Goal: Transaction & Acquisition: Purchase product/service

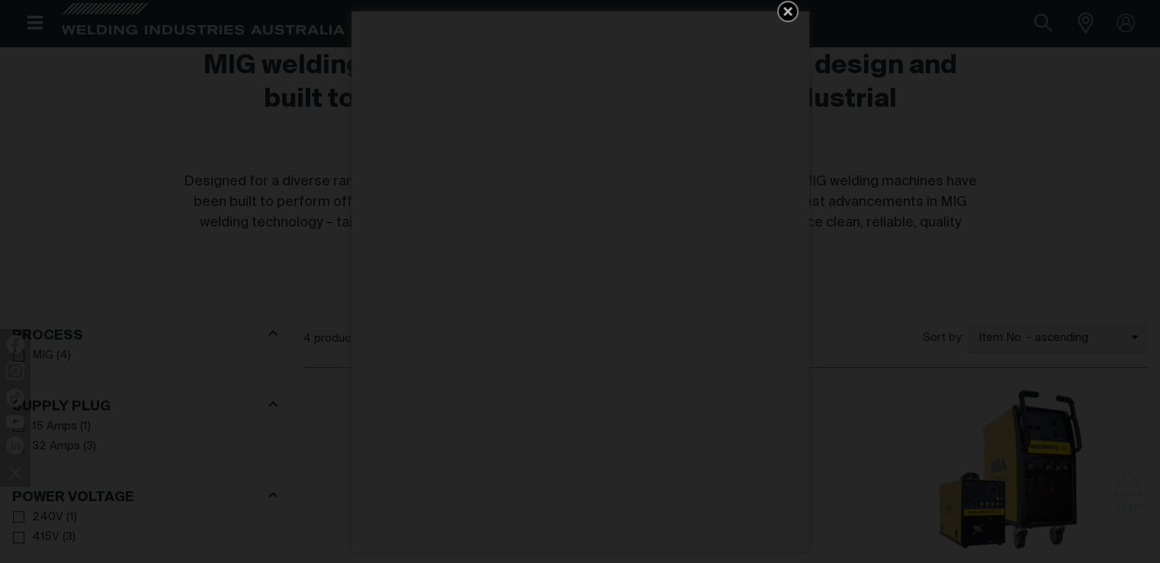
scroll to position [463, 0]
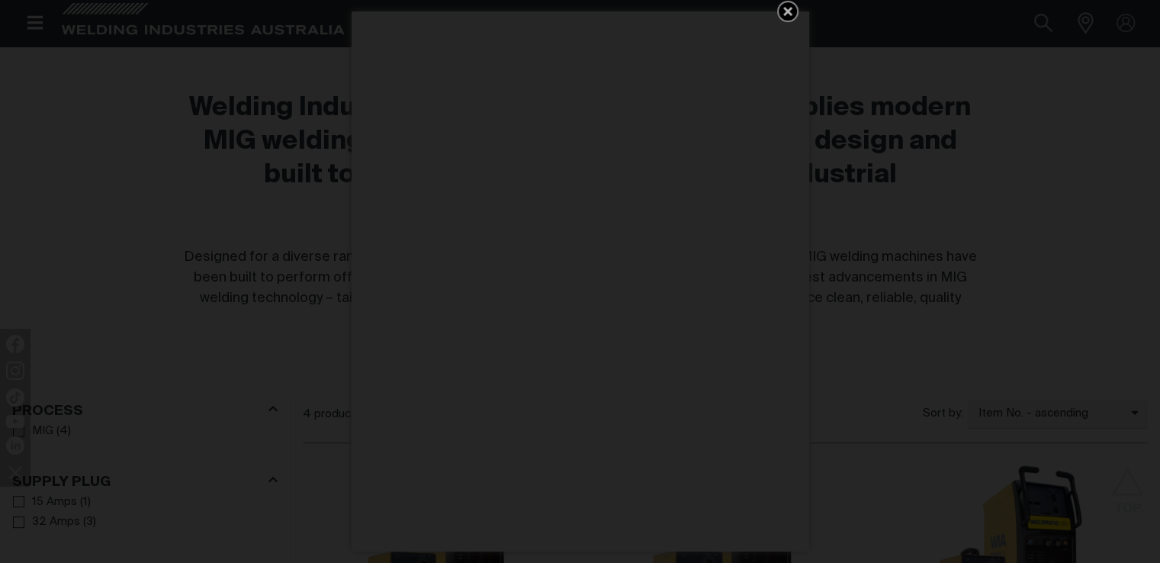
click at [789, 12] on icon "Get 5 WIA Welding Guides Free!" at bounding box center [787, 11] width 9 height 9
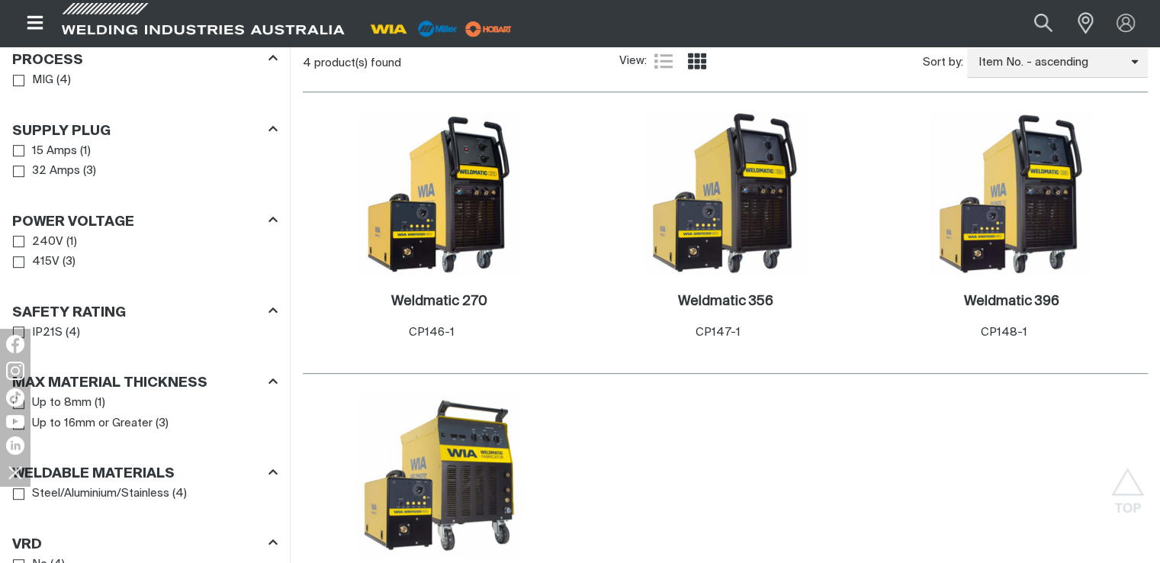
scroll to position [768, 0]
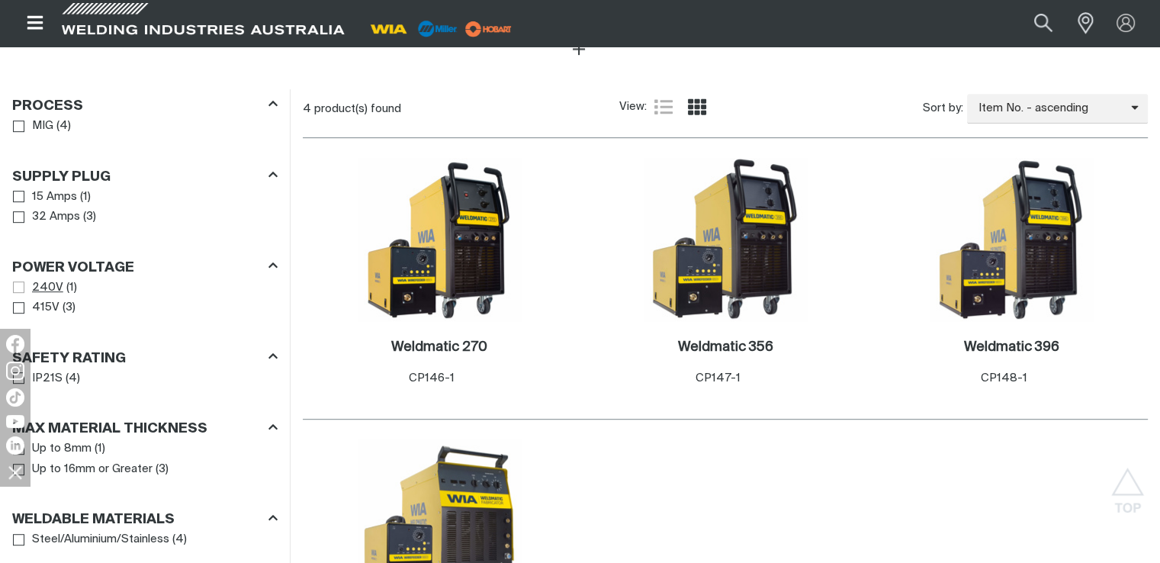
click at [17, 281] on span "Power Voltage" at bounding box center [18, 286] width 11 height 11
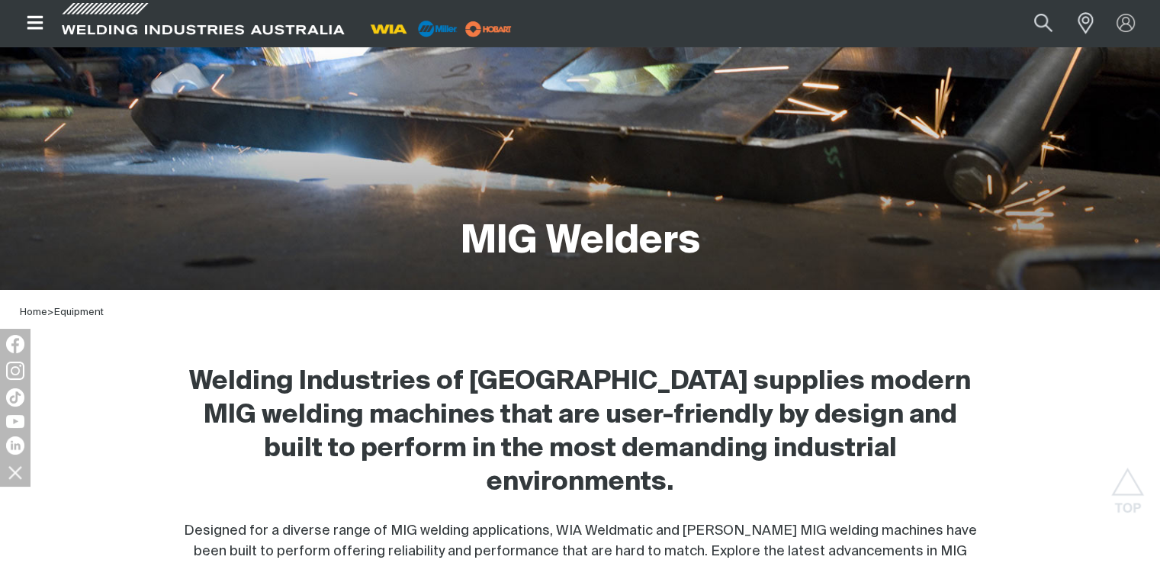
scroll to position [5, 0]
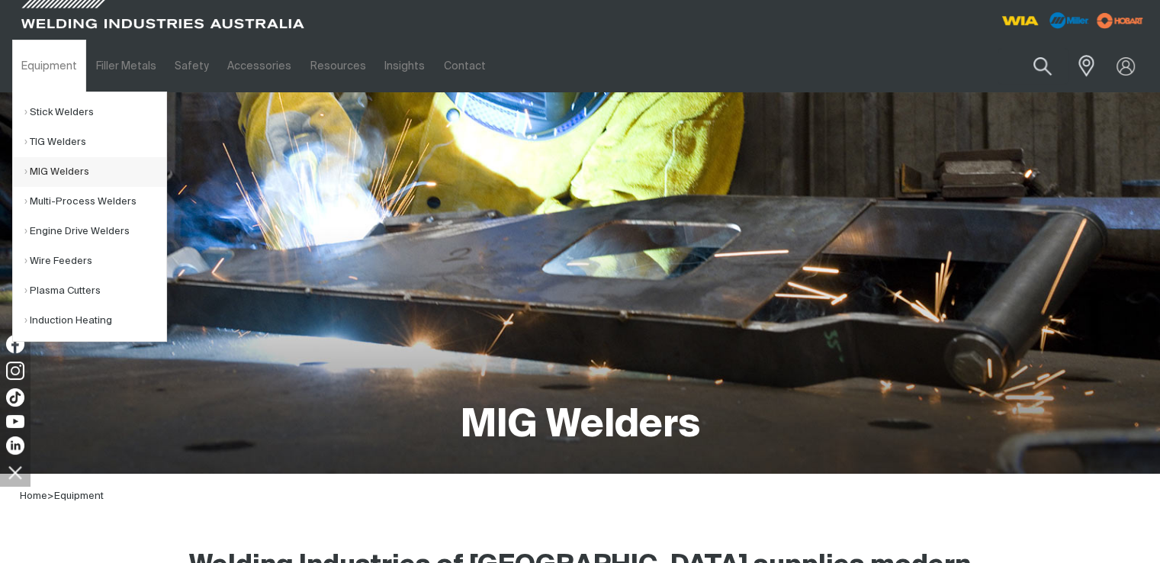
click at [67, 169] on link "MIG Welders" at bounding box center [95, 172] width 142 height 30
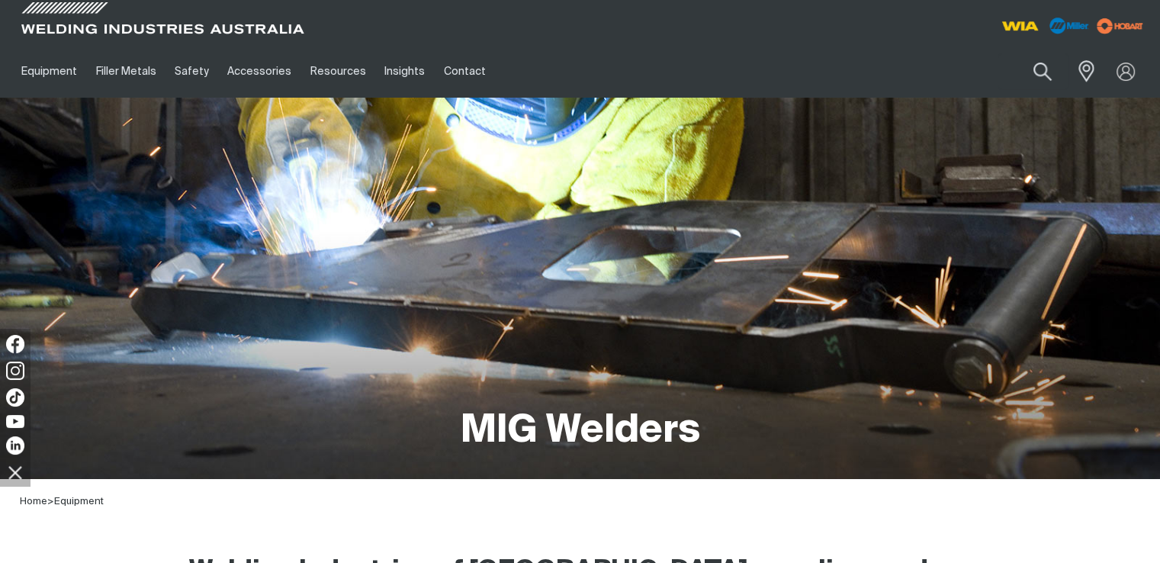
scroll to position [5, 0]
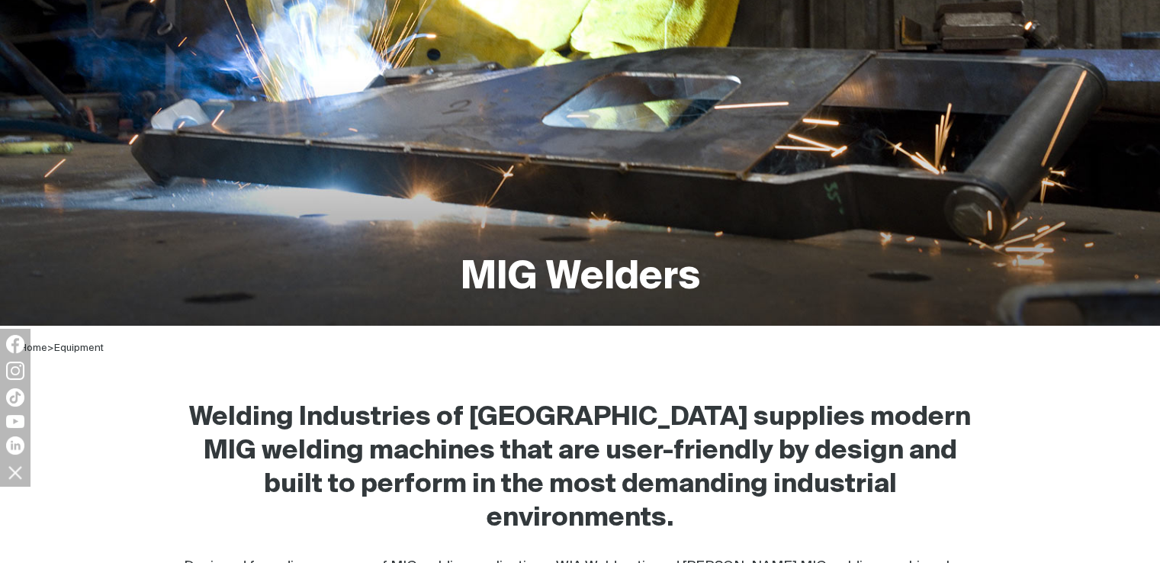
scroll to position [319, 0]
